Goal: Information Seeking & Learning: Check status

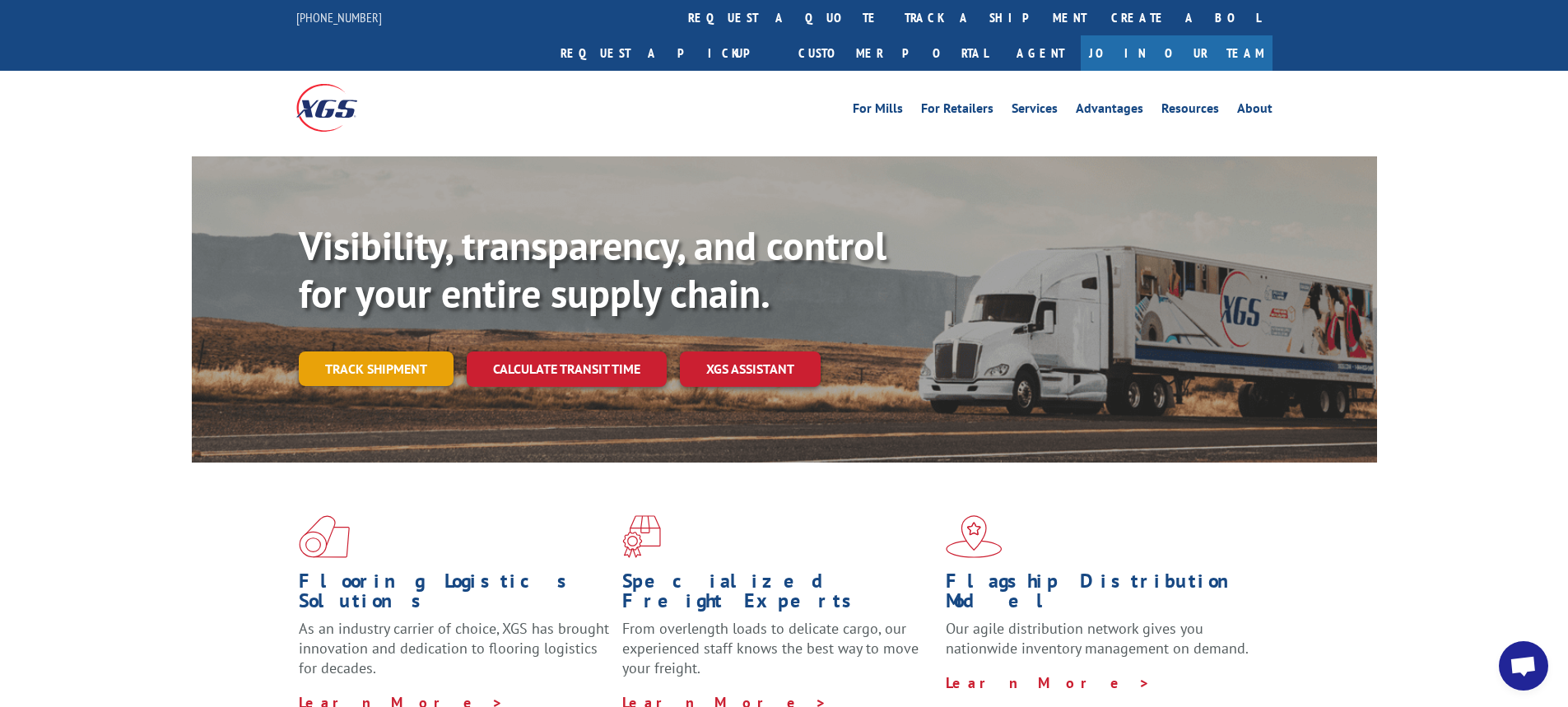
click at [376, 352] on link "Track shipment" at bounding box center [376, 369] width 154 height 34
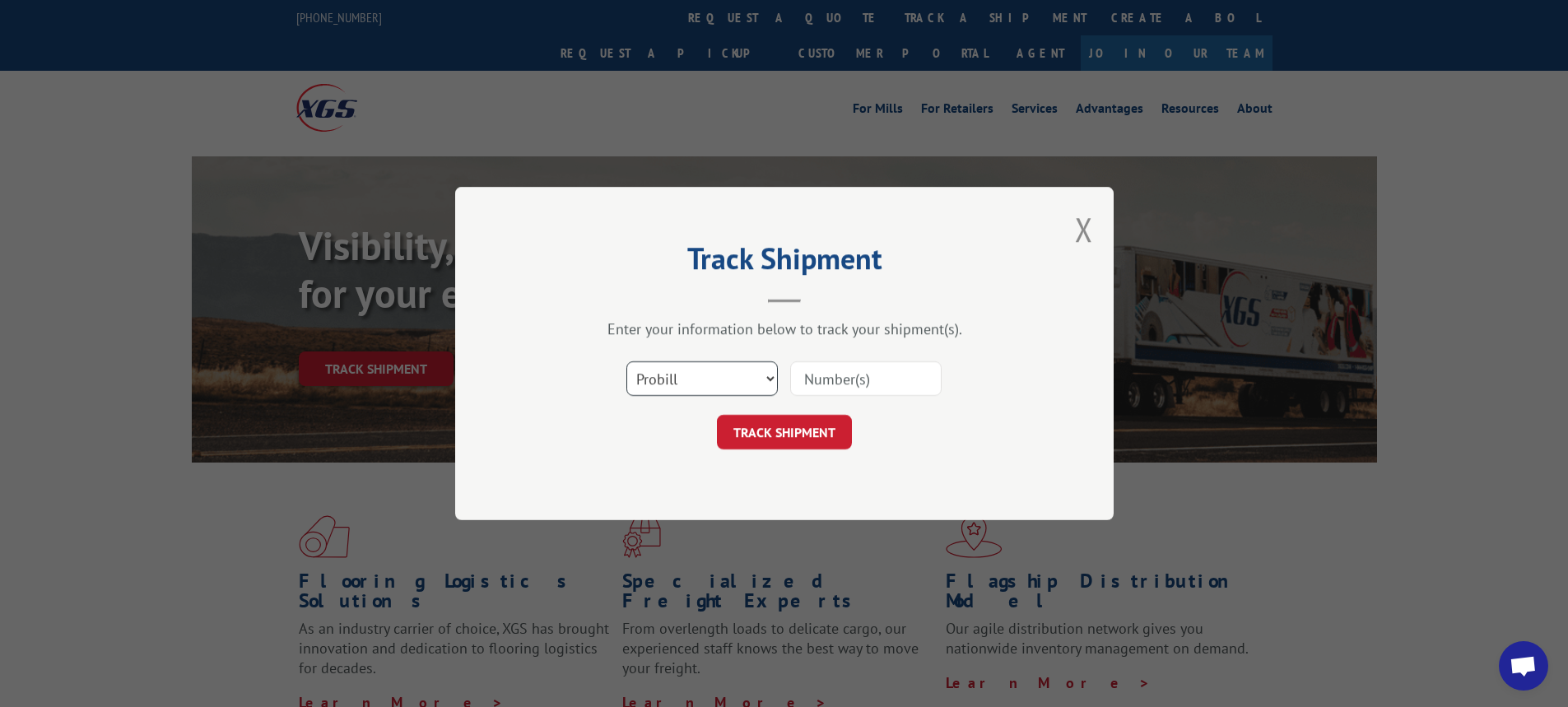
click at [770, 379] on select "Select category... Probill BOL PO" at bounding box center [702, 378] width 151 height 34
select select "bol"
click at [626, 361] on select "Select category... Probill BOL PO" at bounding box center [702, 378] width 151 height 34
click at [834, 385] on input at bounding box center [865, 378] width 151 height 34
paste input "7063933"
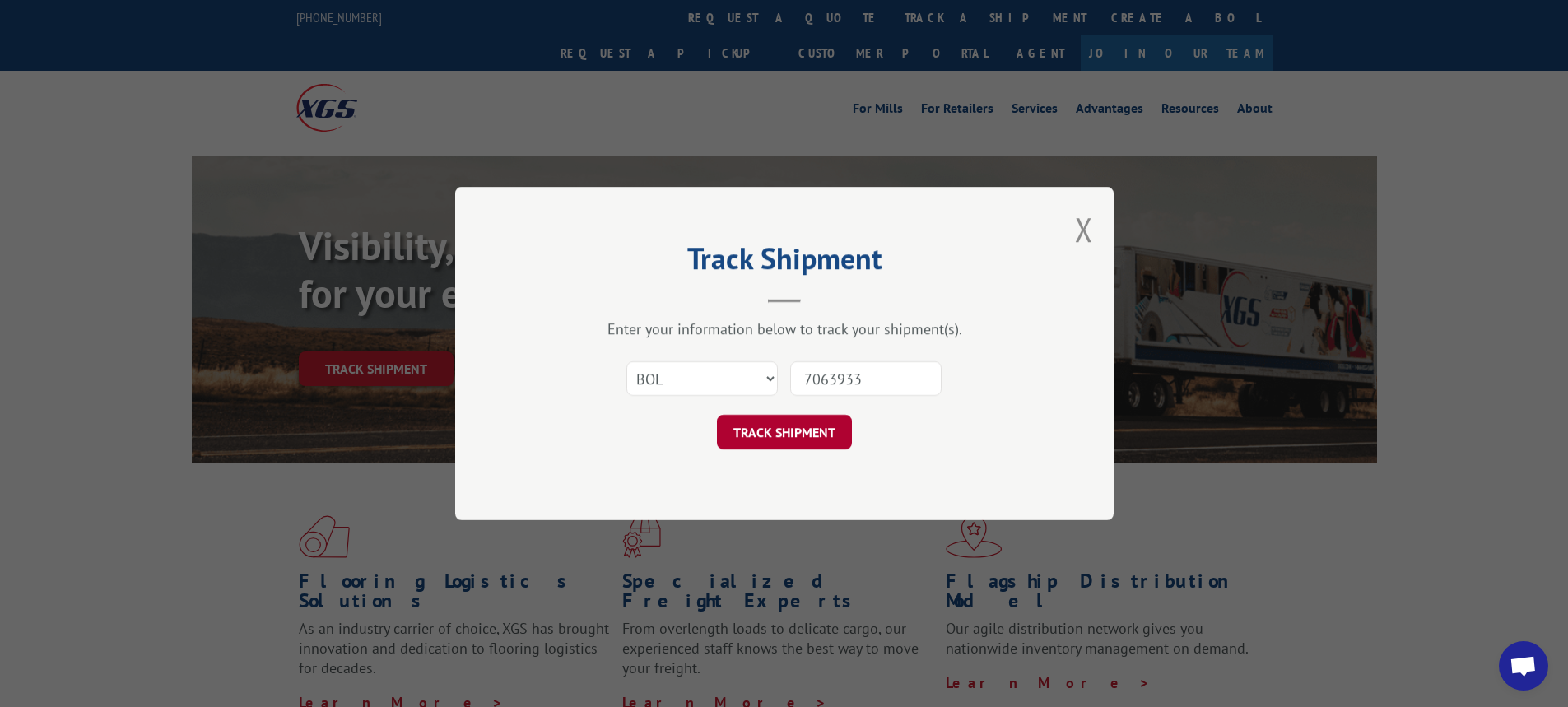
type input "7063933"
click at [815, 429] on button "TRACK SHIPMENT" at bounding box center [784, 432] width 135 height 34
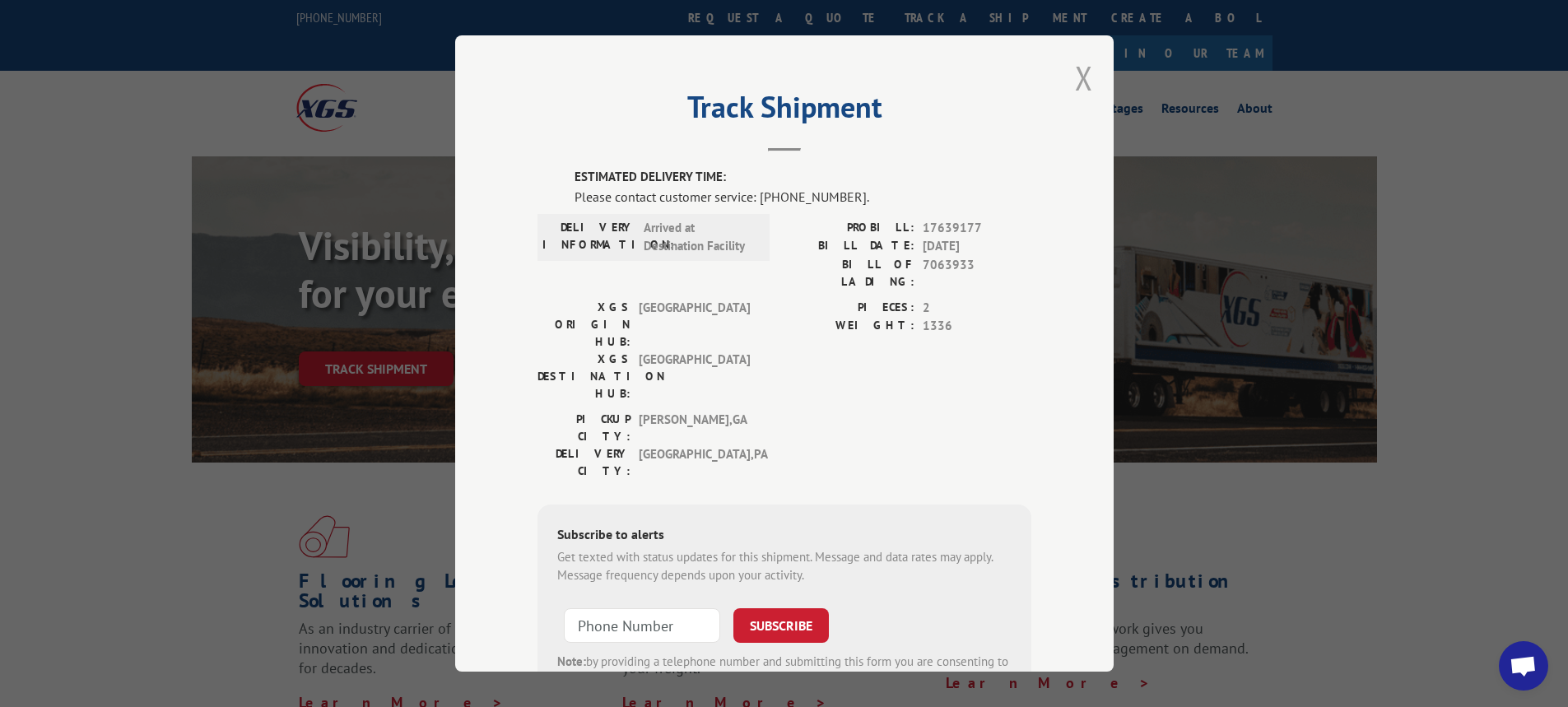
click at [1074, 91] on button "Close modal" at bounding box center [1083, 78] width 18 height 44
